Goal: Information Seeking & Learning: Learn about a topic

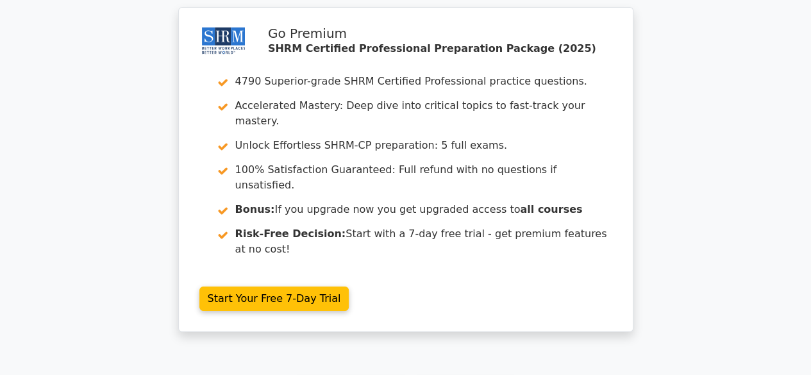
scroll to position [2311, 0]
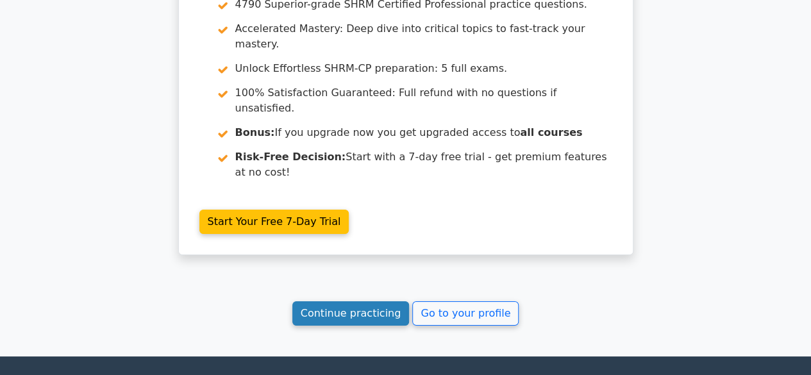
click at [363, 301] on link "Continue practicing" at bounding box center [350, 313] width 117 height 24
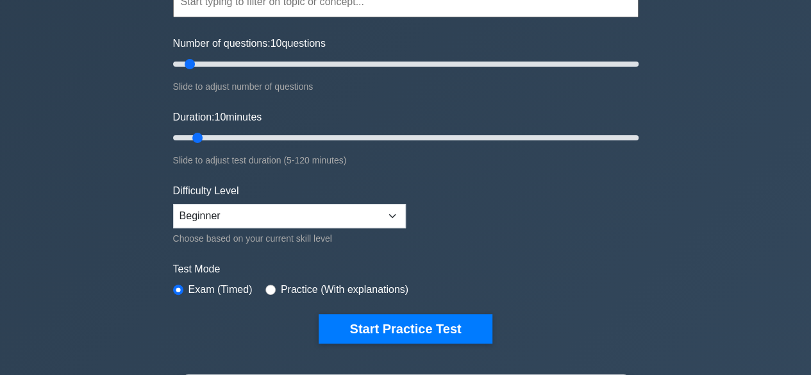
scroll to position [145, 0]
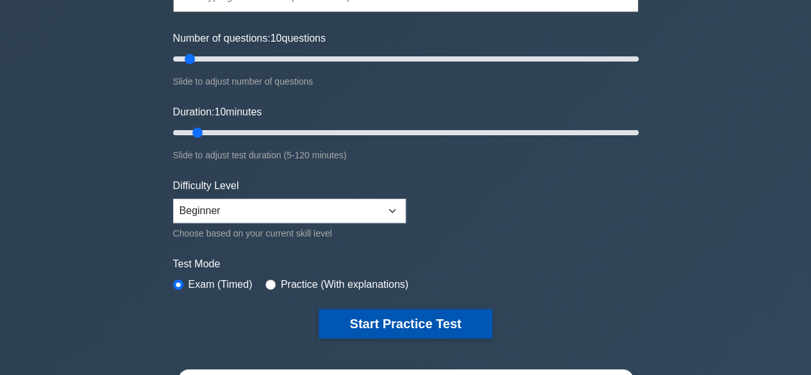
click at [386, 323] on button "Start Practice Test" at bounding box center [405, 323] width 173 height 29
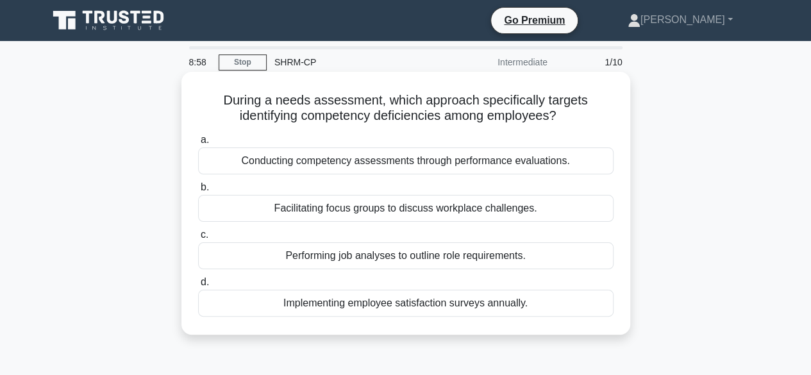
click at [375, 258] on div "Performing job analyses to outline role requirements." at bounding box center [405, 255] width 415 height 27
click at [198, 239] on input "c. Performing job analyses to outline role requirements." at bounding box center [198, 235] width 0 height 8
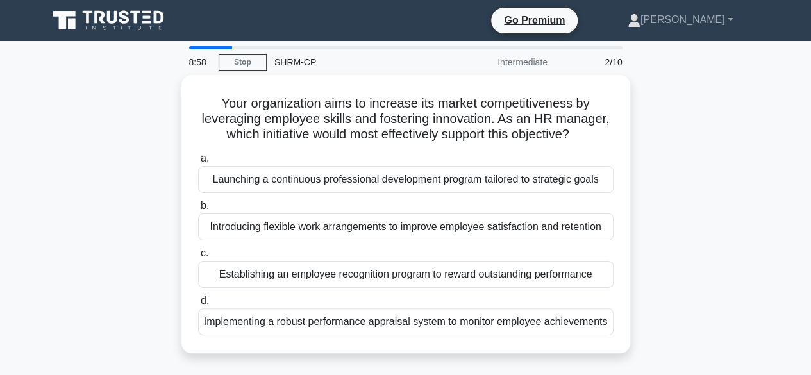
scroll to position [9, 0]
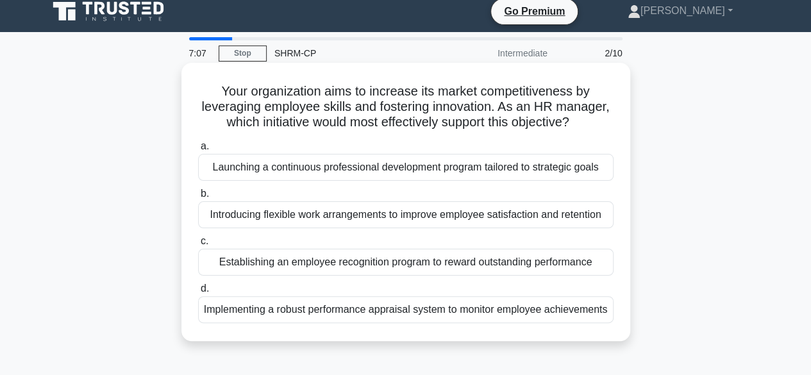
click at [421, 177] on div "Launching a continuous professional development program tailored to strategic g…" at bounding box center [405, 167] width 415 height 27
click at [198, 151] on input "a. Launching a continuous professional development program tailored to strategi…" at bounding box center [198, 146] width 0 height 8
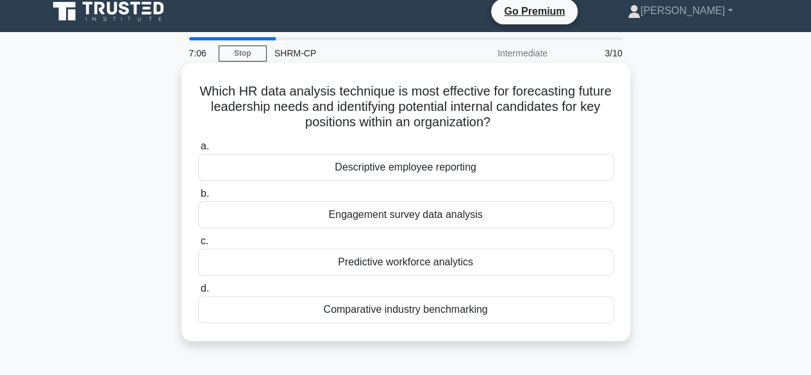
scroll to position [0, 0]
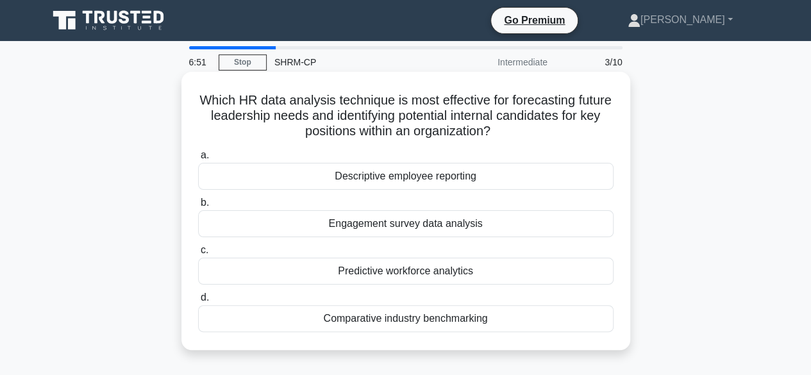
click at [431, 276] on div "Predictive workforce analytics" at bounding box center [405, 271] width 415 height 27
click at [198, 254] on input "c. Predictive workforce analytics" at bounding box center [198, 250] width 0 height 8
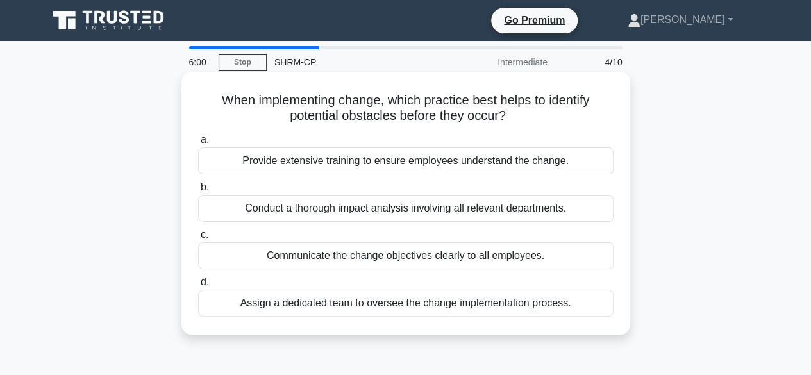
click at [360, 213] on div "Conduct a thorough impact analysis involving all relevant departments." at bounding box center [405, 208] width 415 height 27
click at [198, 192] on input "b. Conduct a thorough impact analysis involving all relevant departments." at bounding box center [198, 187] width 0 height 8
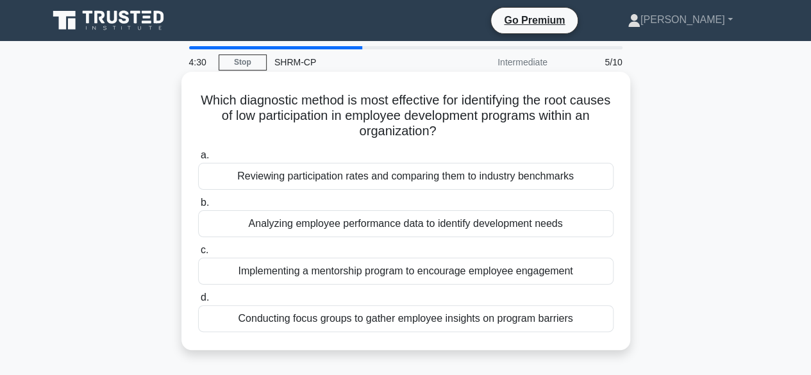
click at [343, 319] on div "Conducting focus groups to gather employee insights on program barriers" at bounding box center [405, 318] width 415 height 27
click at [198, 302] on input "d. Conducting focus groups to gather employee insights on program barriers" at bounding box center [198, 298] width 0 height 8
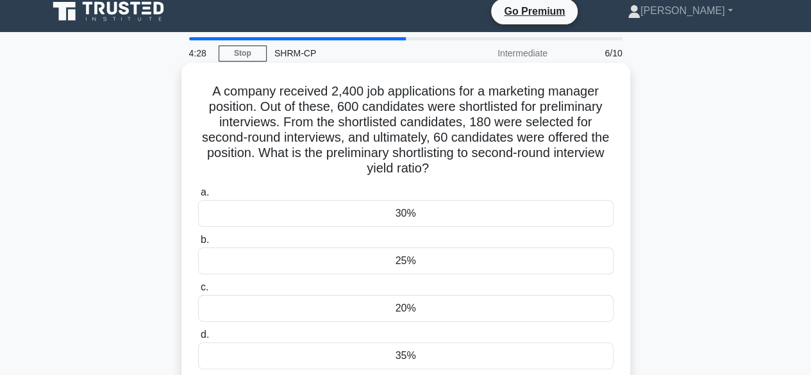
scroll to position [10, 0]
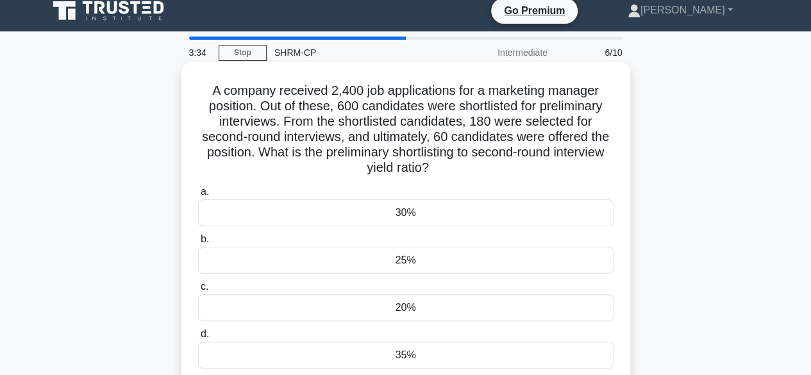
click at [408, 228] on div "a. 30% b. 25% c." at bounding box center [405, 276] width 431 height 190
click at [397, 216] on div "30%" at bounding box center [405, 212] width 415 height 27
click at [198, 196] on input "a. 30%" at bounding box center [198, 192] width 0 height 8
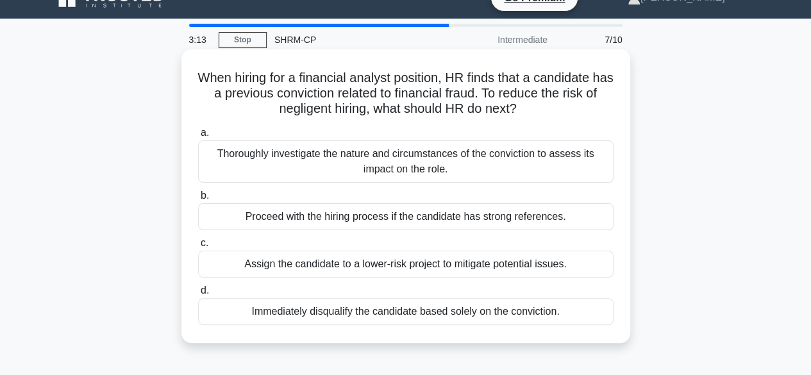
scroll to position [26, 0]
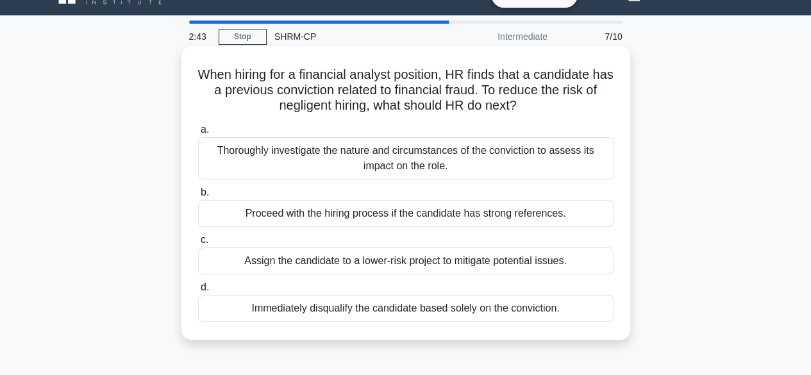
click at [315, 151] on div "Thoroughly investigate the nature and circumstances of the conviction to assess…" at bounding box center [405, 158] width 415 height 42
click at [198, 134] on input "a. Thoroughly investigate the nature and circumstances of the conviction to ass…" at bounding box center [198, 130] width 0 height 8
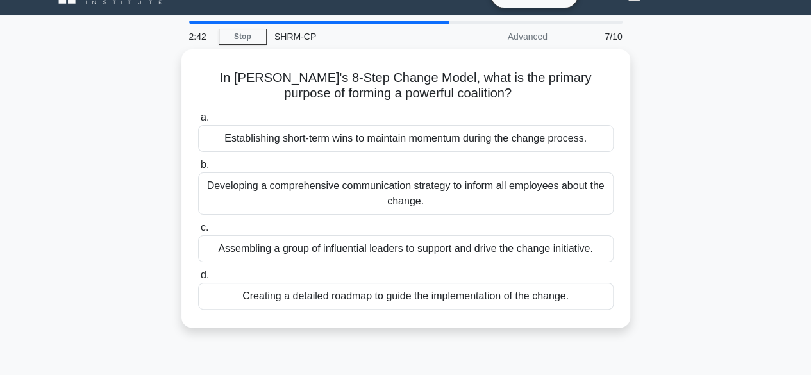
scroll to position [0, 0]
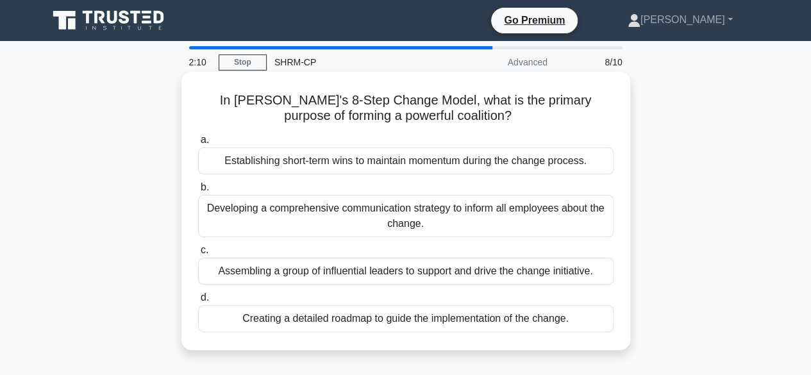
click at [342, 275] on div "Assembling a group of influential leaders to support and drive the change initi…" at bounding box center [405, 271] width 415 height 27
click at [198, 254] on input "c. Assembling a group of influential leaders to support and drive the change in…" at bounding box center [198, 250] width 0 height 8
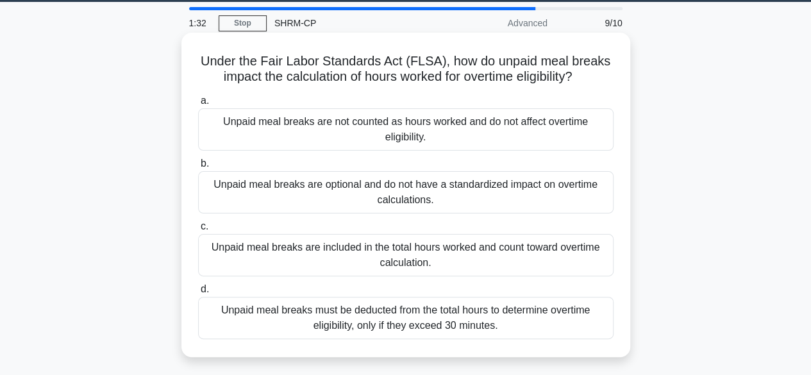
scroll to position [44, 0]
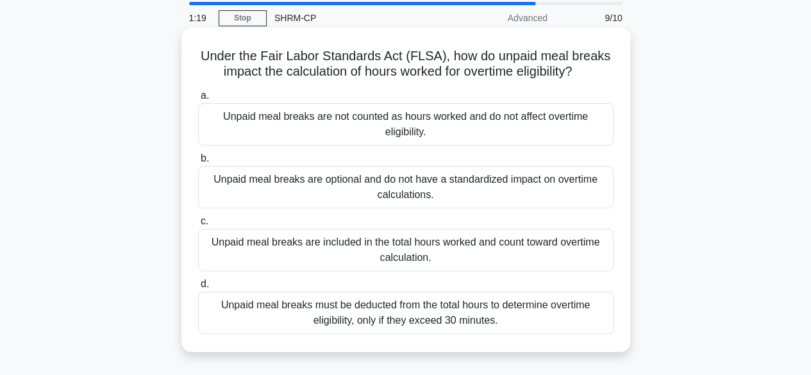
click at [402, 320] on div "Unpaid meal breaks must be deducted from the total hours to determine overtime …" at bounding box center [405, 313] width 415 height 42
click at [198, 288] on input "d. Unpaid meal breaks must be deducted from the total hours to determine overti…" at bounding box center [198, 284] width 0 height 8
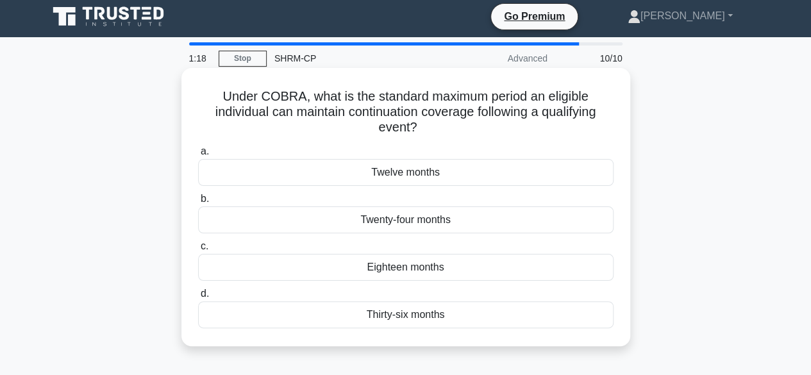
scroll to position [0, 0]
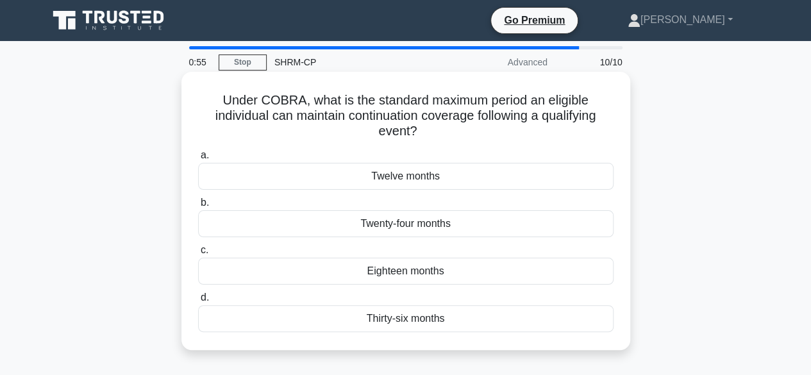
click at [403, 185] on div "Twelve months" at bounding box center [405, 176] width 415 height 27
click at [198, 160] on input "a. Twelve months" at bounding box center [198, 155] width 0 height 8
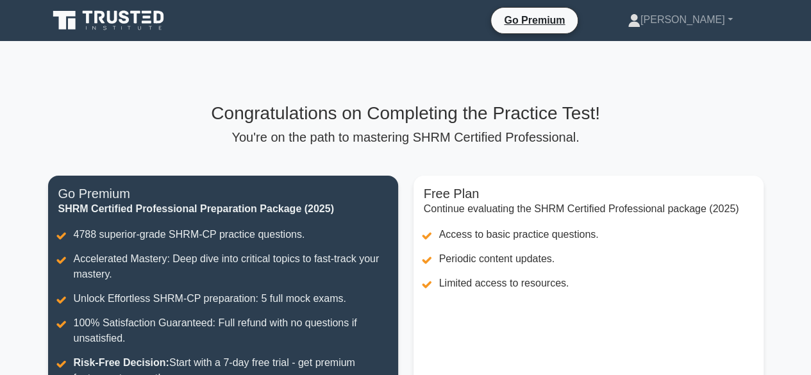
click at [419, 128] on div "Congratulations on Completing the Practice Test! You're on the path to masterin…" at bounding box center [405, 124] width 715 height 42
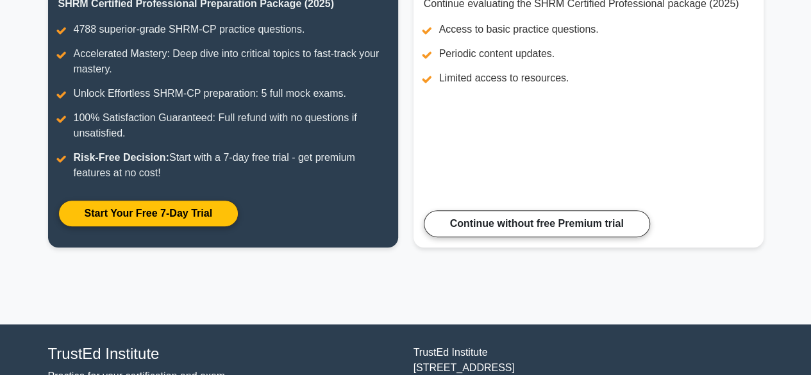
scroll to position [203, 0]
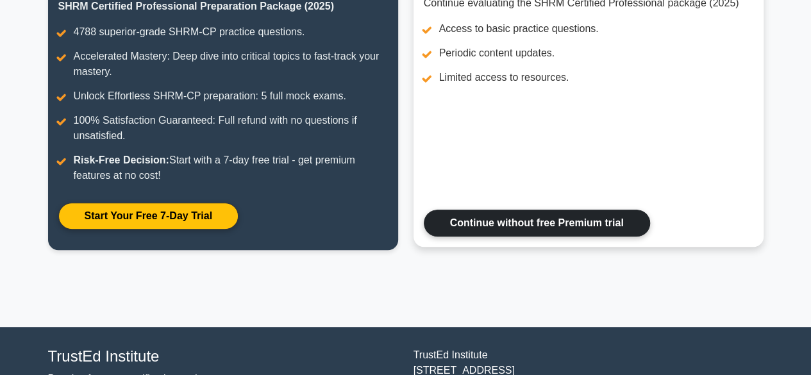
click at [521, 224] on link "Continue without free Premium trial" at bounding box center [537, 223] width 226 height 27
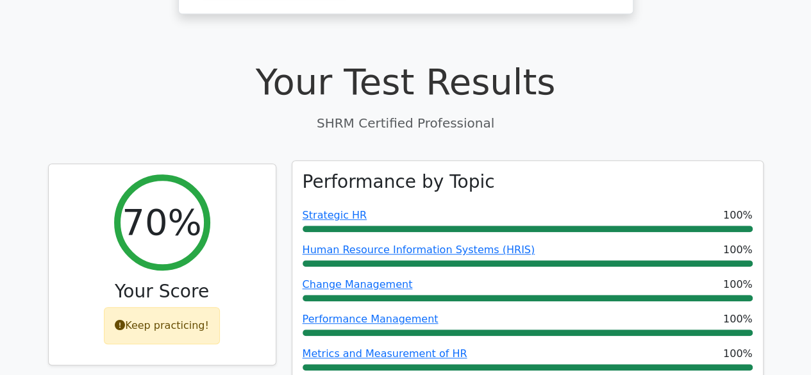
scroll to position [365, 0]
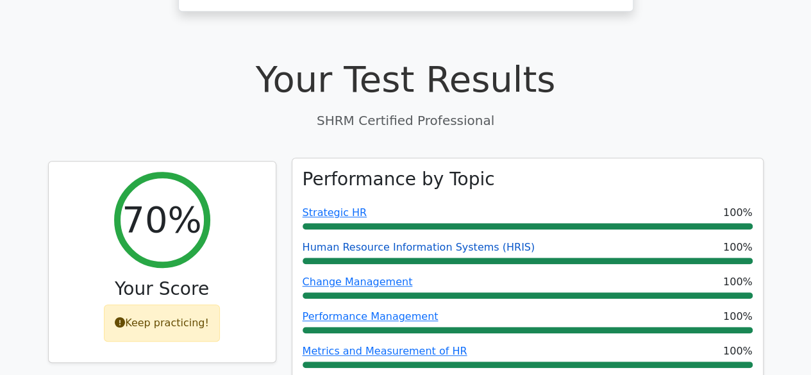
click at [359, 241] on link "Human Resource Information Systems (HRIS)" at bounding box center [419, 247] width 233 height 12
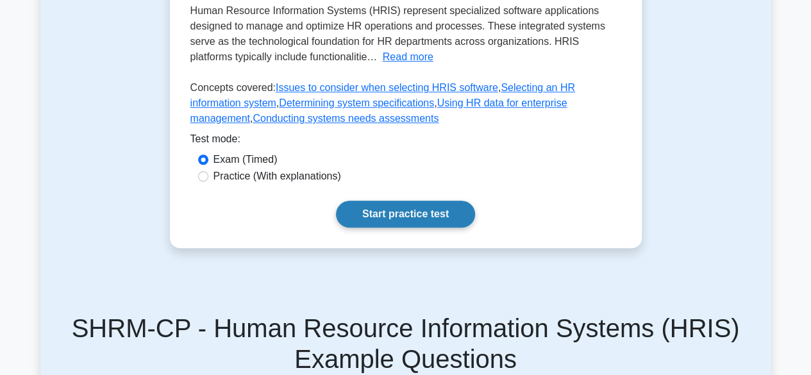
scroll to position [377, 0]
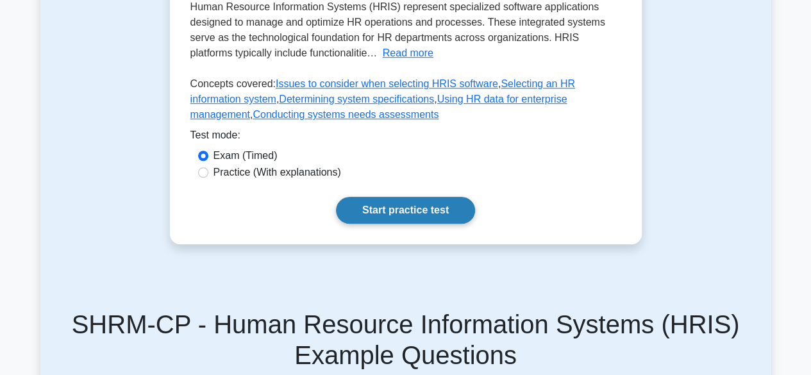
click at [401, 197] on link "Start practice test" at bounding box center [405, 210] width 139 height 27
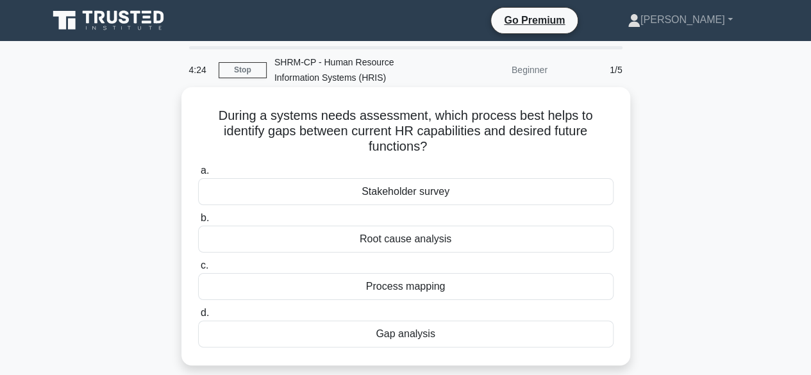
click at [406, 340] on div "Gap analysis" at bounding box center [405, 333] width 415 height 27
click at [198, 317] on input "d. Gap analysis" at bounding box center [198, 313] width 0 height 8
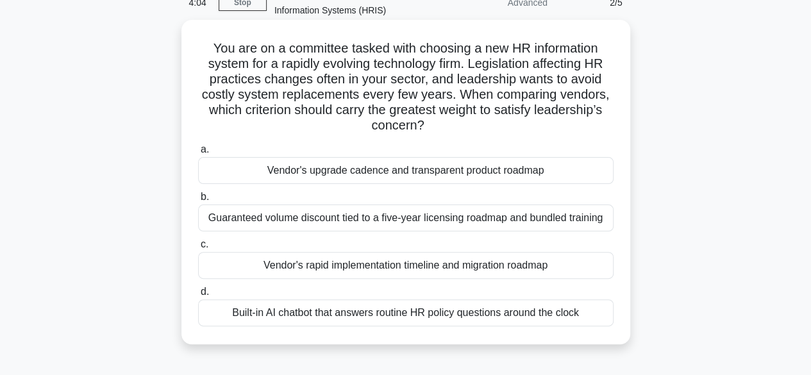
scroll to position [67, 0]
click at [292, 224] on div "Guaranteed volume discount tied to a five-year licensing roadmap and bundled tr…" at bounding box center [405, 218] width 415 height 27
click at [198, 202] on input "b. Guaranteed volume discount tied to a five-year licensing roadmap and bundled…" at bounding box center [198, 198] width 0 height 8
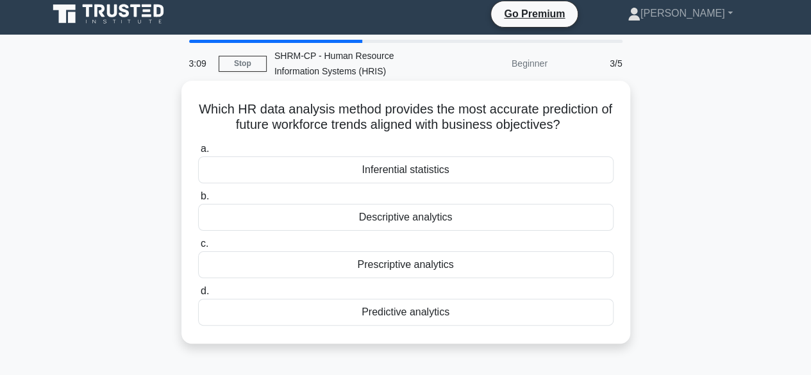
scroll to position [0, 0]
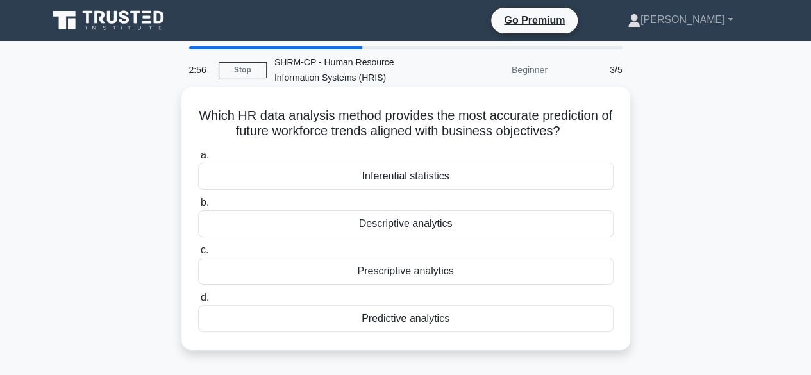
click at [390, 322] on div "Predictive analytics" at bounding box center [405, 318] width 415 height 27
click at [198, 302] on input "d. Predictive analytics" at bounding box center [198, 298] width 0 height 8
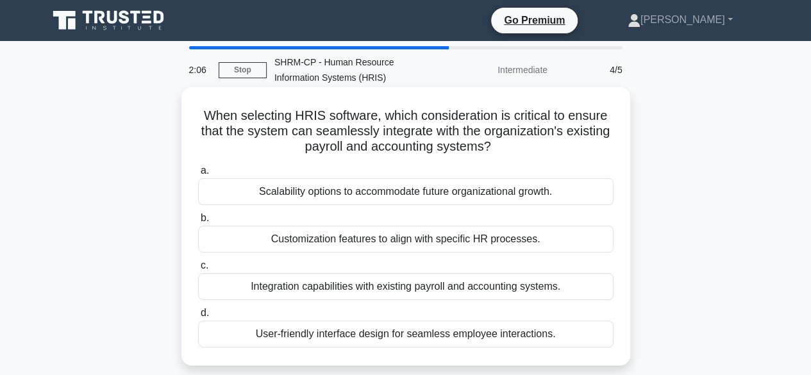
click at [329, 292] on div "Integration capabilities with existing payroll and accounting systems." at bounding box center [405, 286] width 415 height 27
click at [198, 270] on input "c. Integration capabilities with existing payroll and accounting systems." at bounding box center [198, 265] width 0 height 8
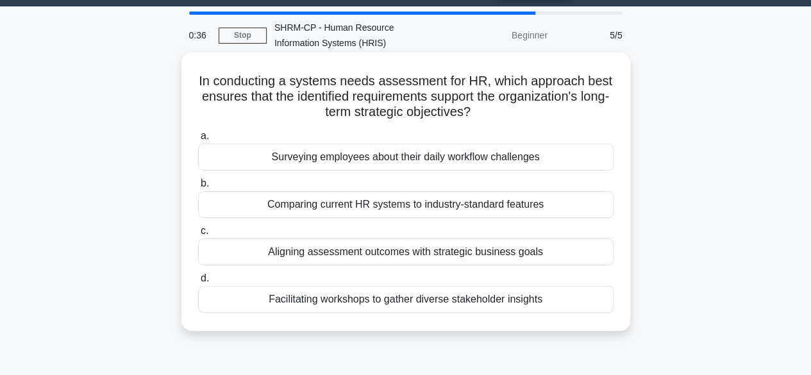
scroll to position [36, 0]
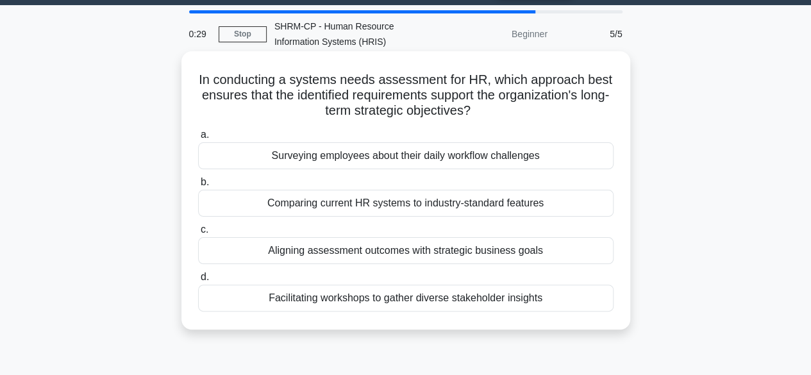
click at [345, 249] on div "Aligning assessment outcomes with strategic business goals" at bounding box center [405, 250] width 415 height 27
click at [198, 234] on input "c. Aligning assessment outcomes with strategic business goals" at bounding box center [198, 230] width 0 height 8
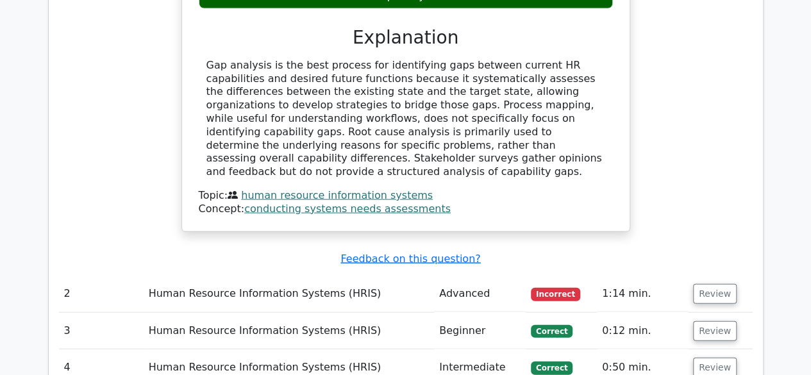
scroll to position [1259, 0]
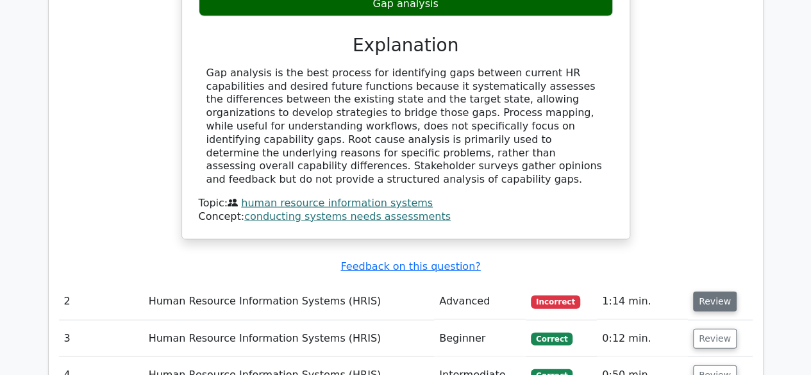
click at [701, 292] on button "Review" at bounding box center [715, 302] width 44 height 20
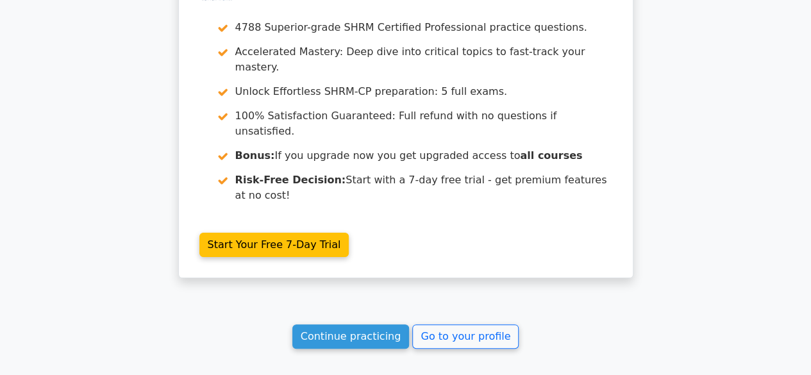
scroll to position [2466, 0]
